Goal: Feedback & Contribution: Submit feedback/report problem

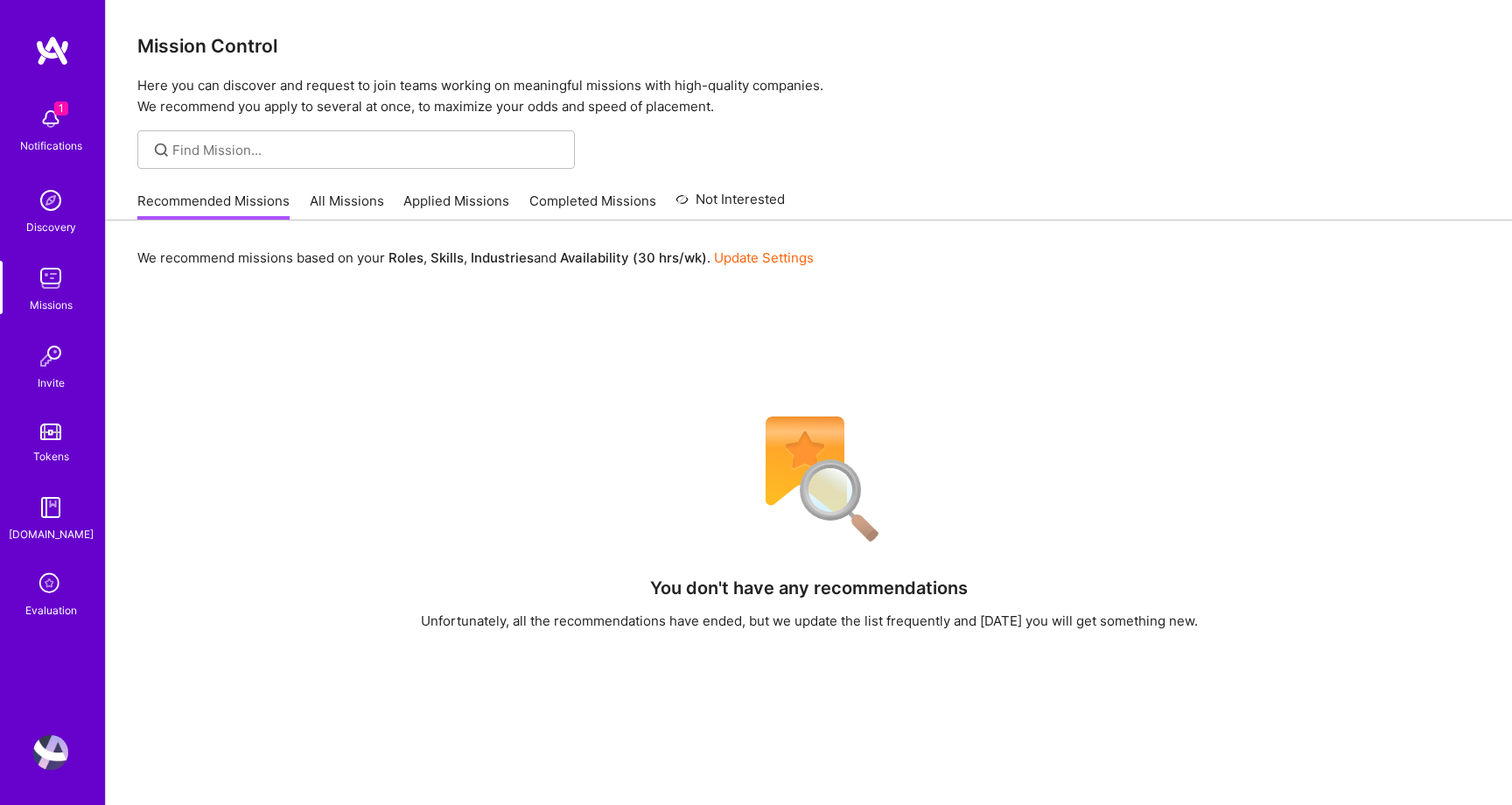
click at [49, 565] on div "1 Notifications Discovery Missions Invite Tokens [DOMAIN_NAME] Evaluation" at bounding box center [52, 359] width 105 height 521
click at [49, 588] on icon at bounding box center [50, 585] width 33 height 33
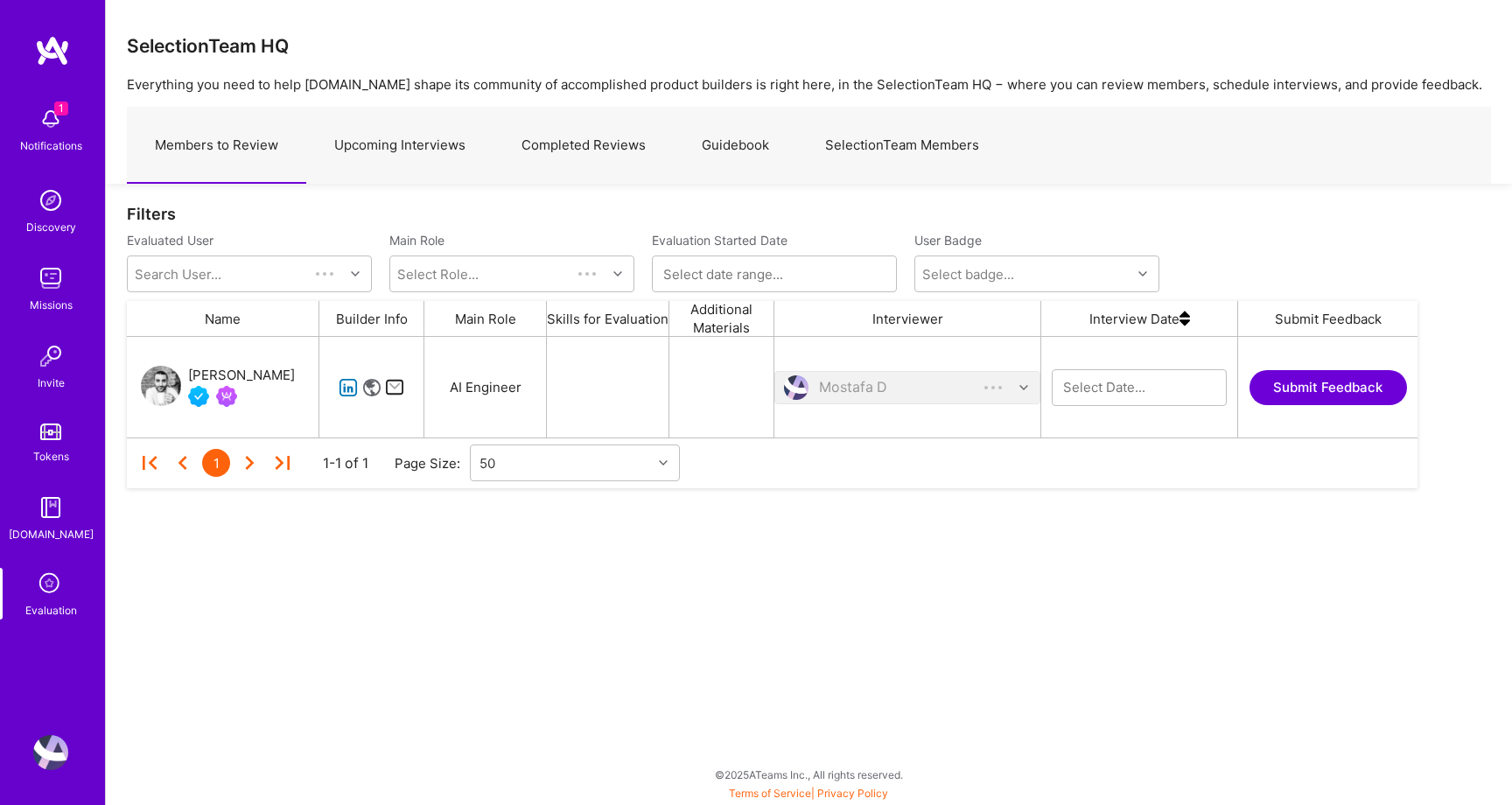
scroll to position [101, 1291]
click at [415, 139] on link "Upcoming Interviews" at bounding box center [400, 145] width 188 height 76
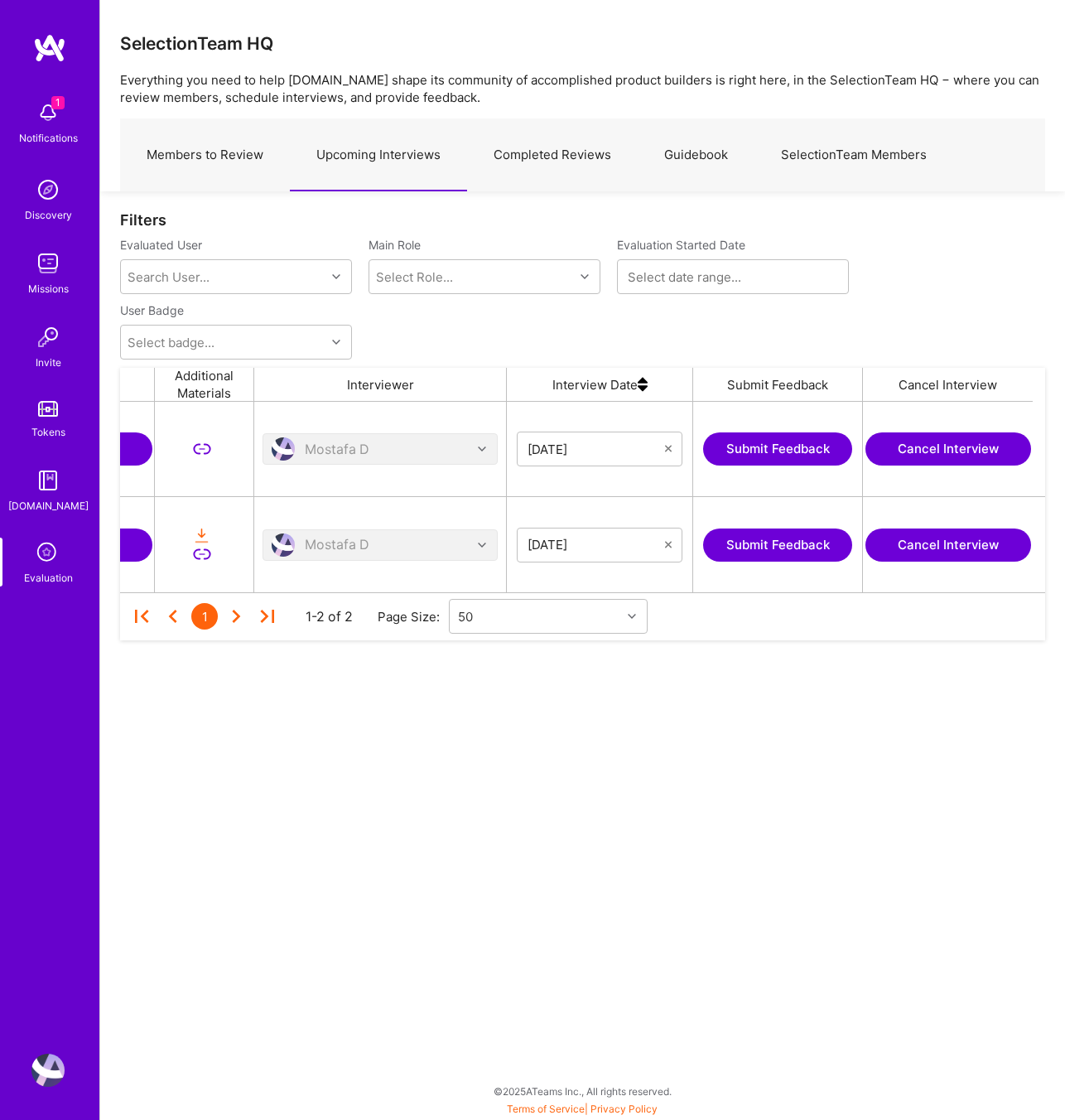
scroll to position [0, 646]
click at [737, 541] on button "Submit Feedback" at bounding box center [780, 545] width 149 height 33
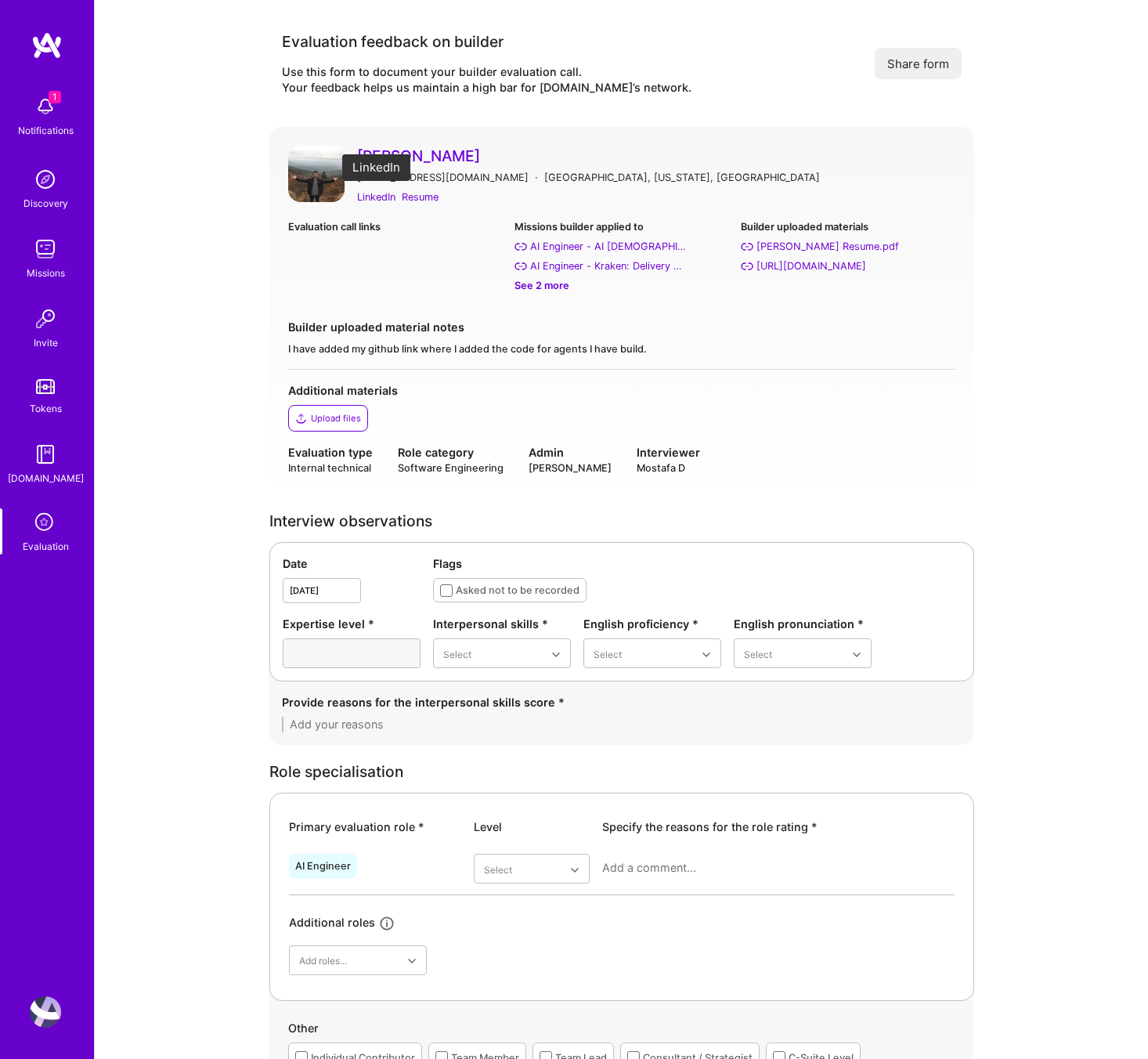
click at [378, 195] on div "LinkedIn" at bounding box center [376, 197] width 38 height 16
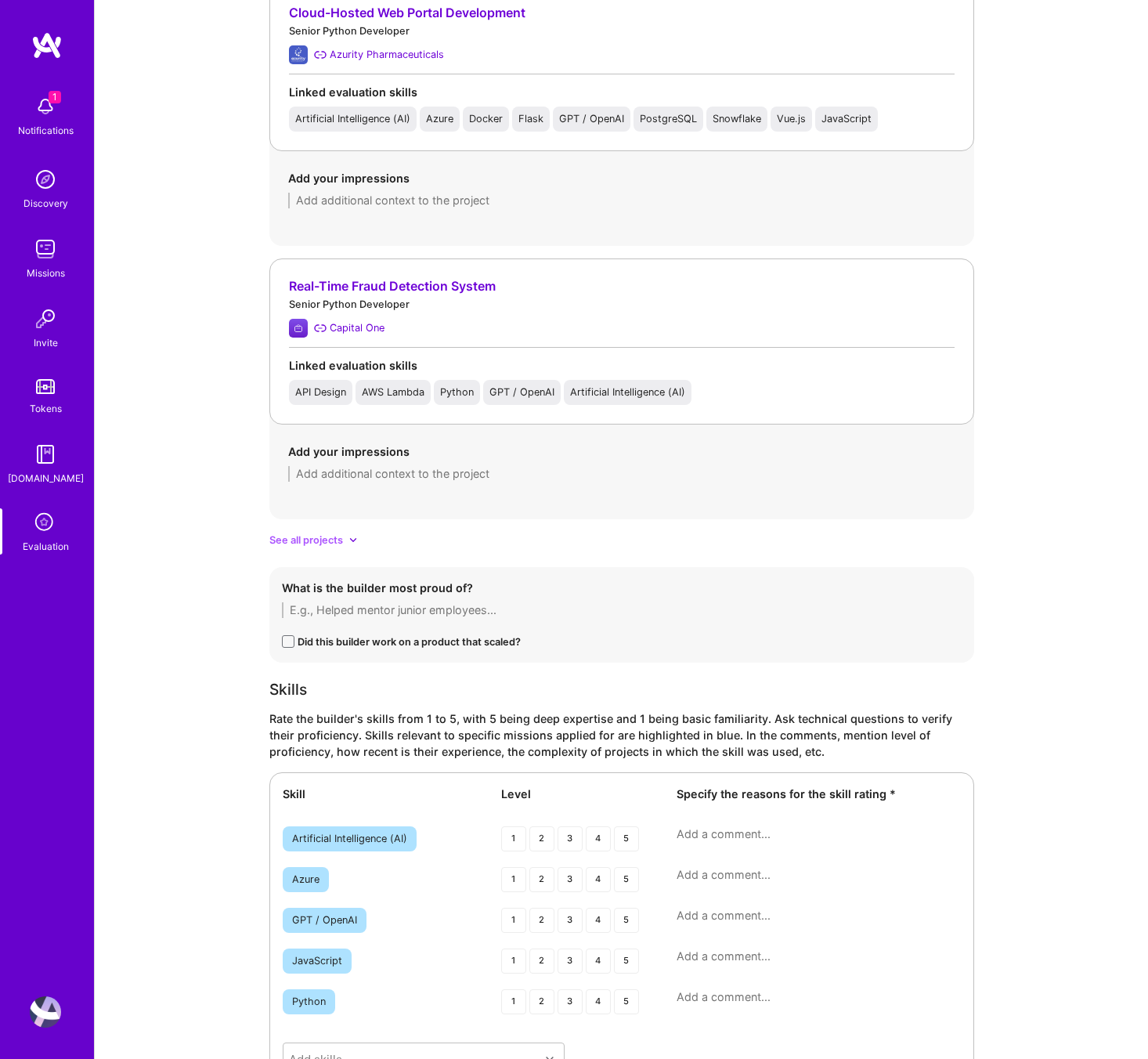
scroll to position [1839, 0]
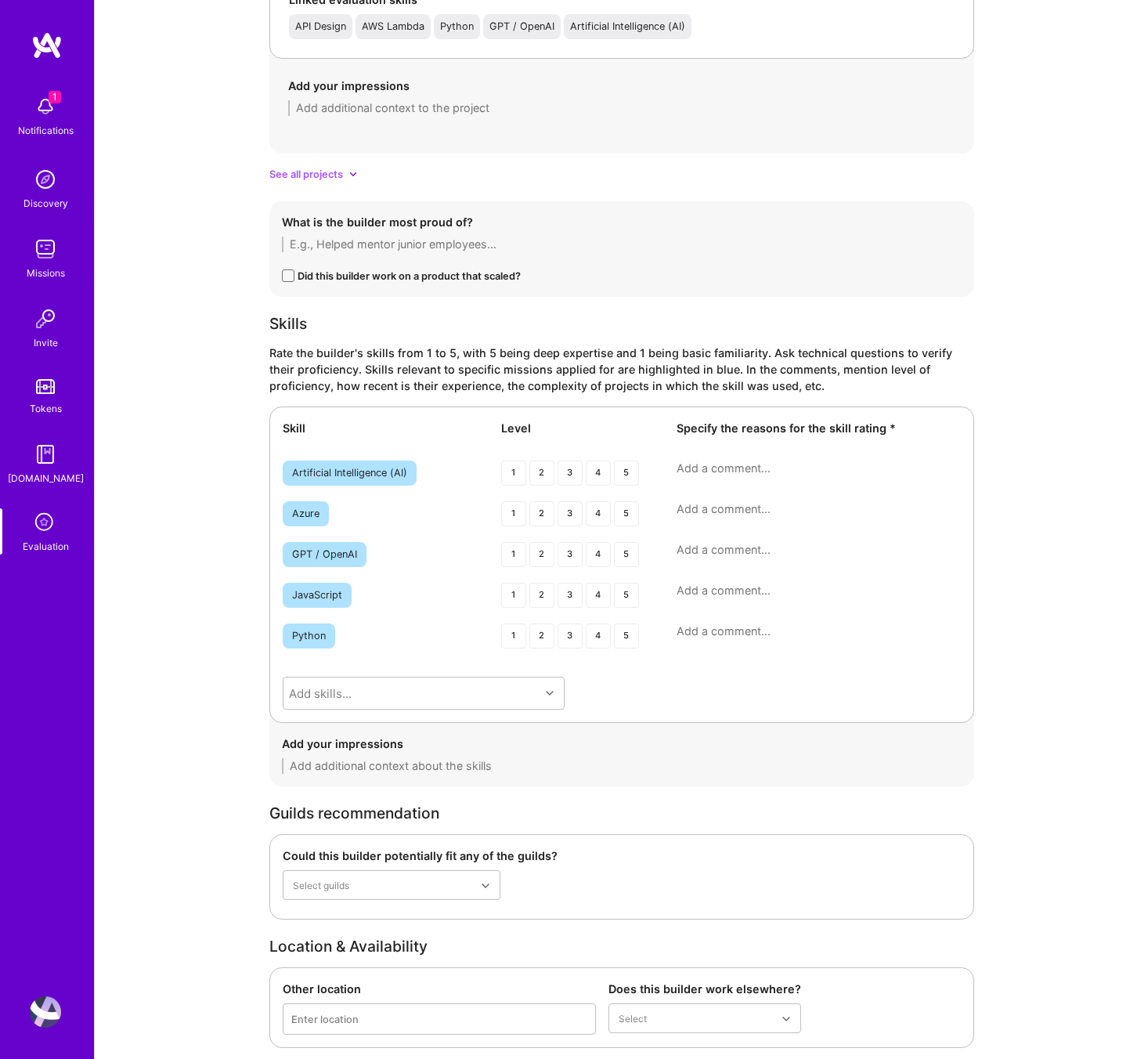
click at [355, 175] on icon at bounding box center [353, 174] width 8 height 8
